Goal: Navigation & Orientation: Go to known website

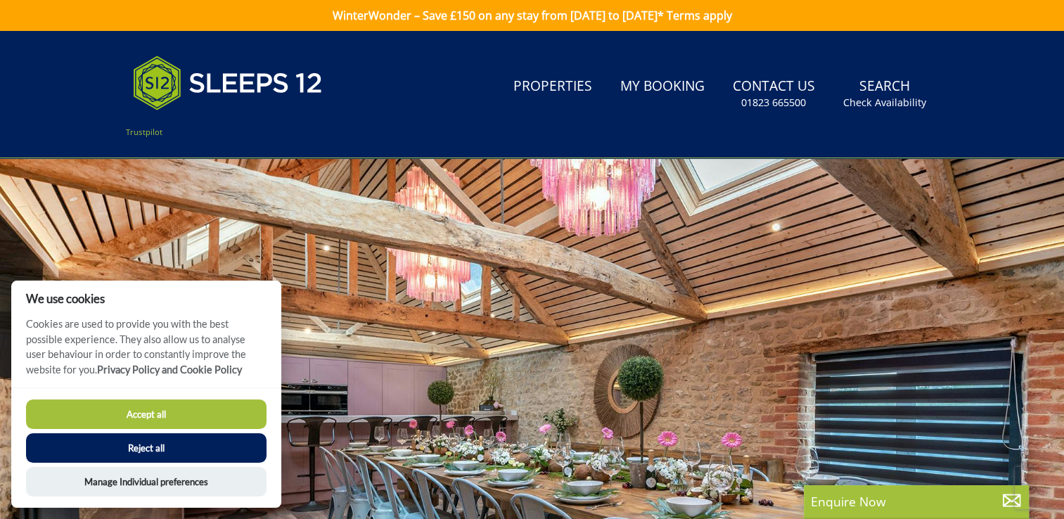
click at [191, 440] on button "Reject all" at bounding box center [146, 448] width 241 height 30
click at [126, 449] on button "Reject all" at bounding box center [146, 448] width 241 height 30
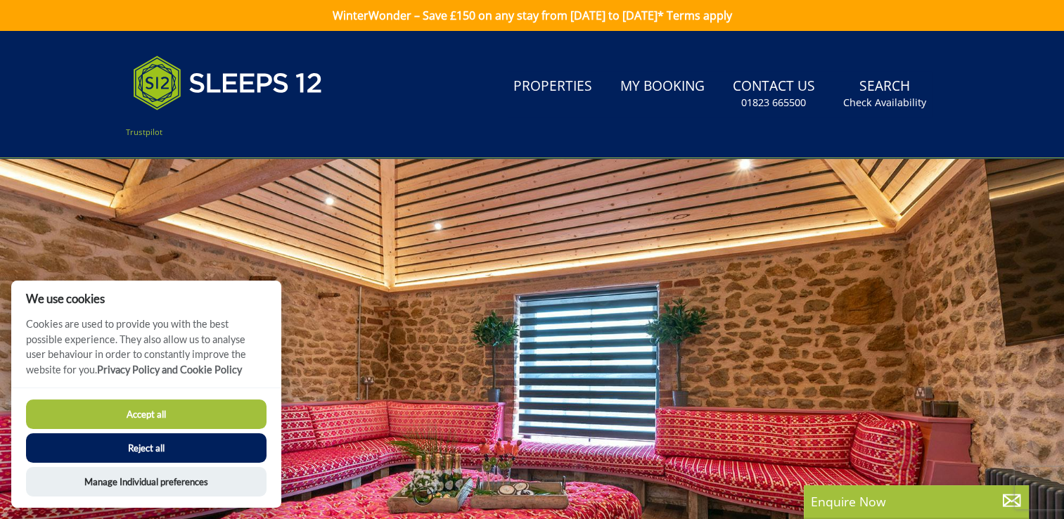
drag, startPoint x: 718, startPoint y: 286, endPoint x: 730, endPoint y: 323, distance: 39.1
click at [730, 323] on div at bounding box center [532, 404] width 1064 height 492
